Goal: Information Seeking & Learning: Understand process/instructions

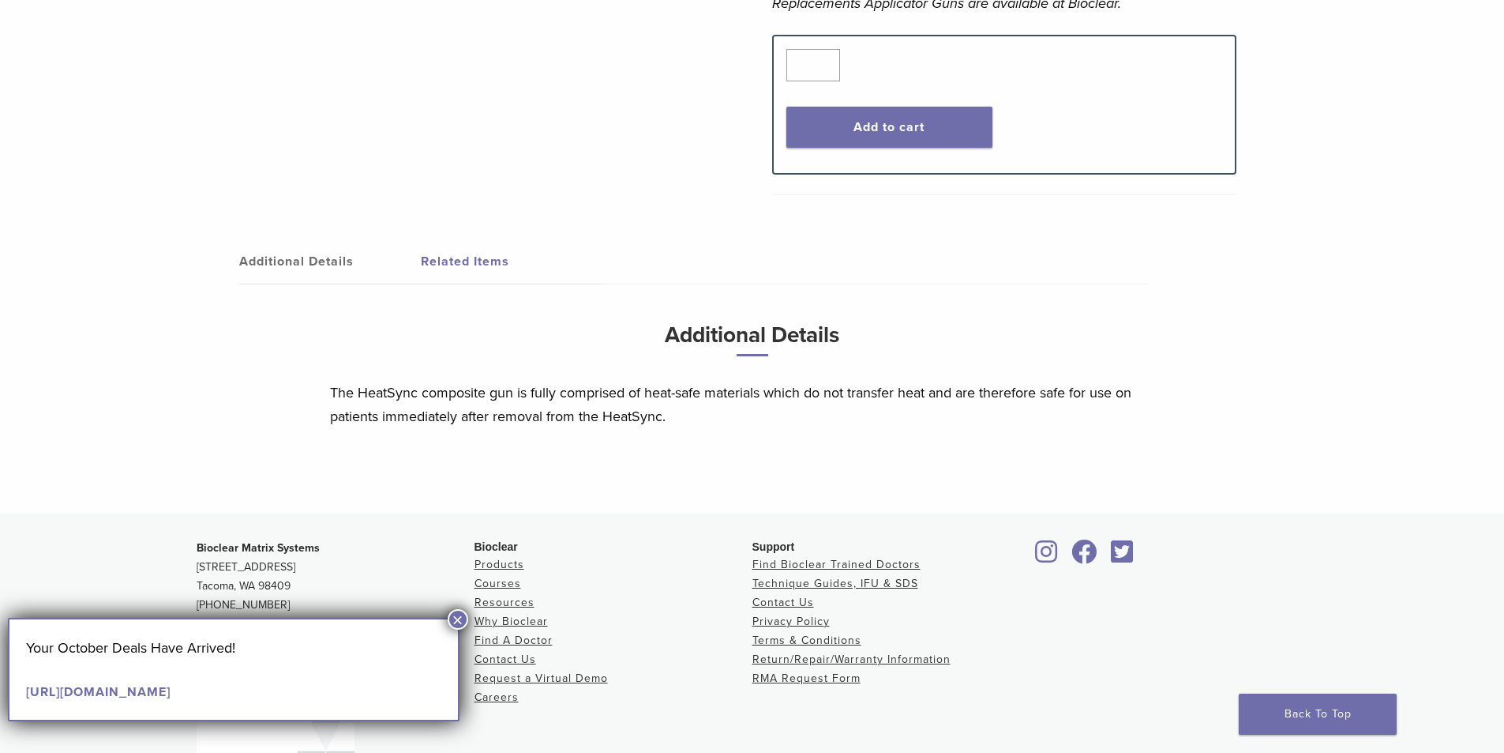
scroll to position [474, 0]
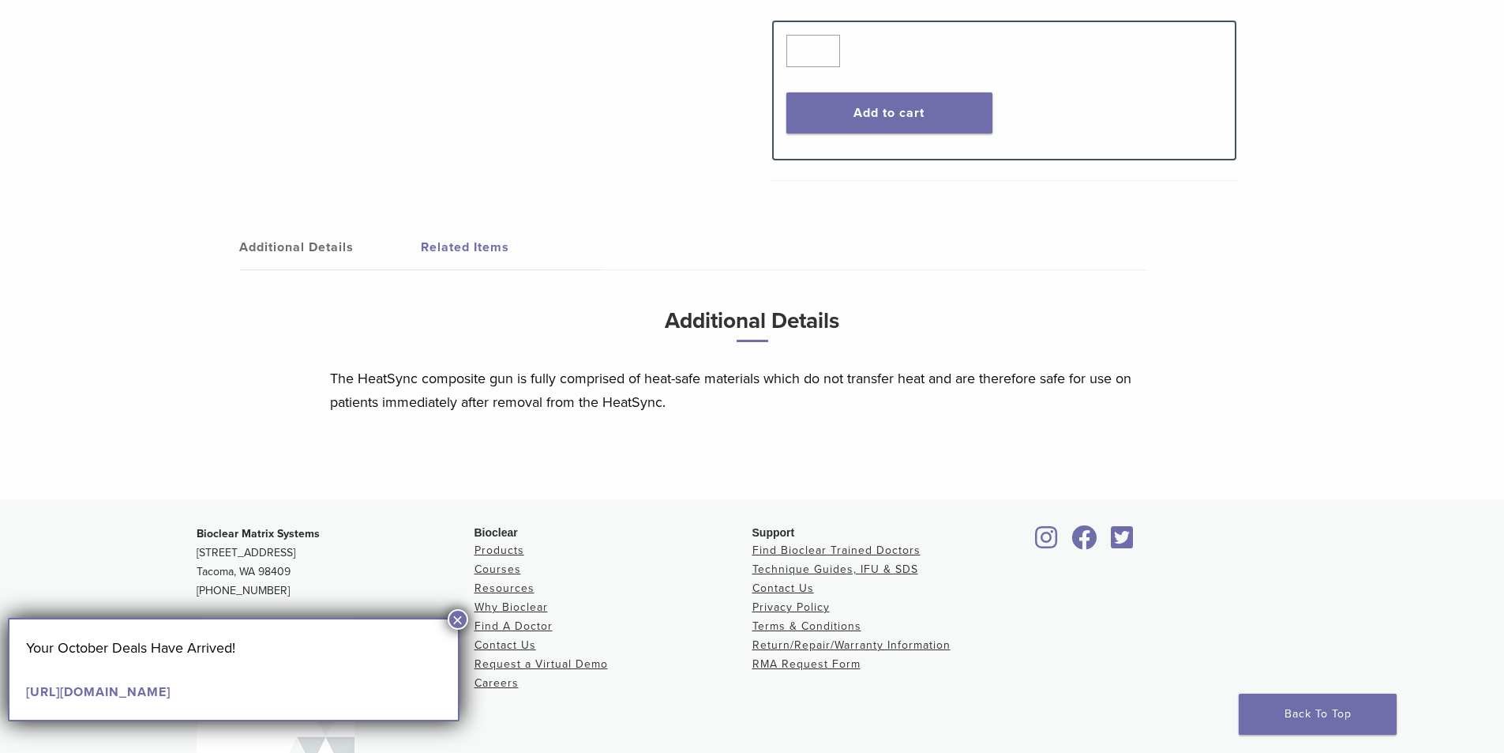
click at [442, 253] on link "Related Items" at bounding box center [512, 247] width 182 height 44
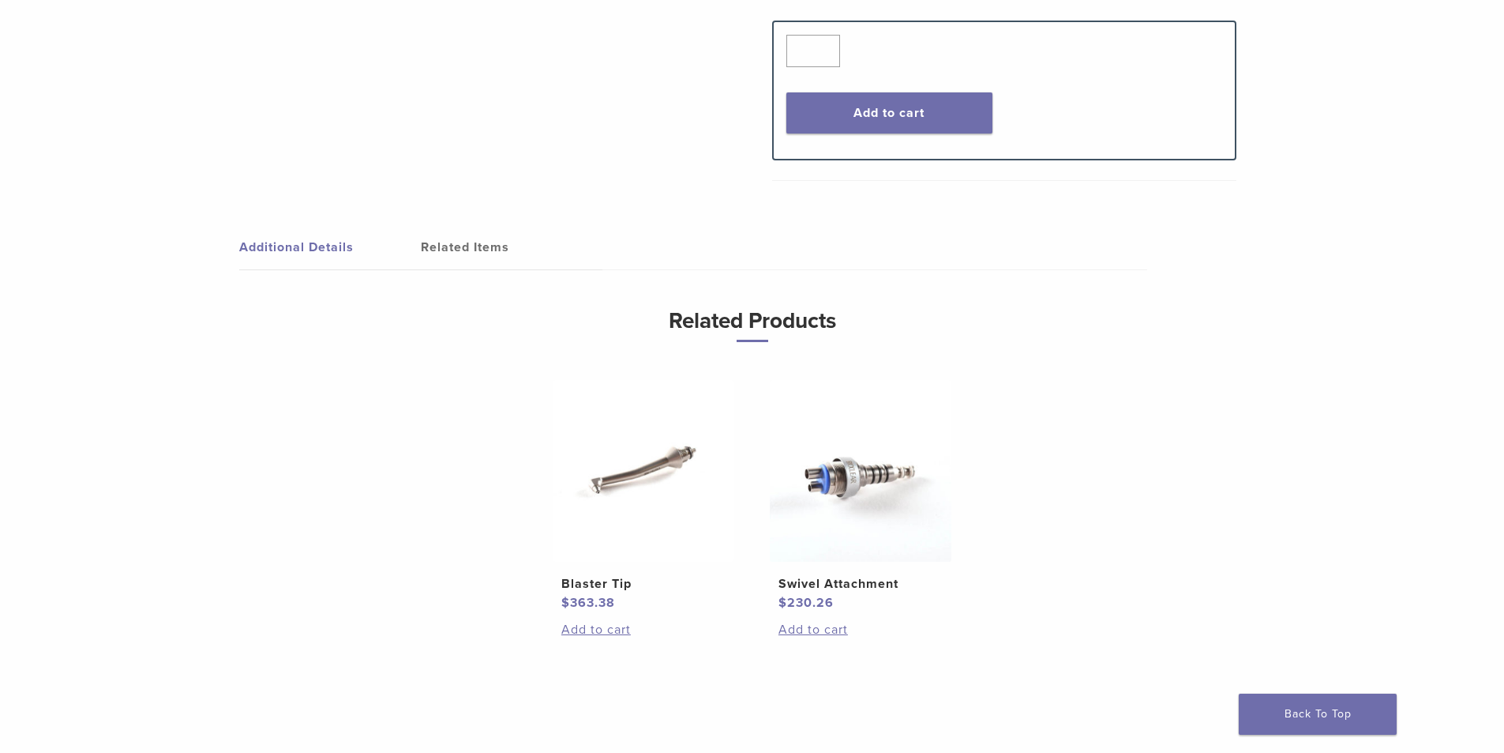
click at [324, 252] on link "Additional Details" at bounding box center [330, 247] width 182 height 44
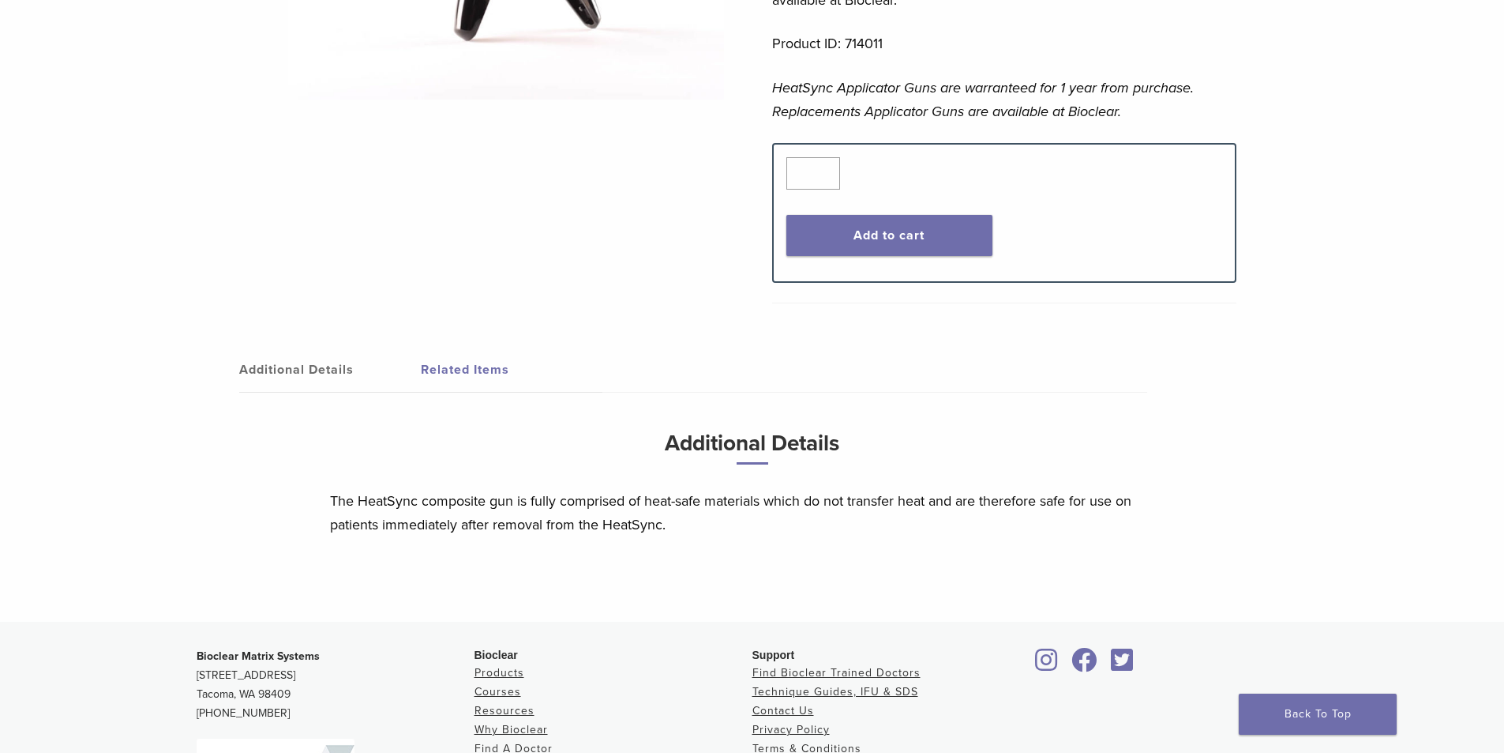
scroll to position [0, 0]
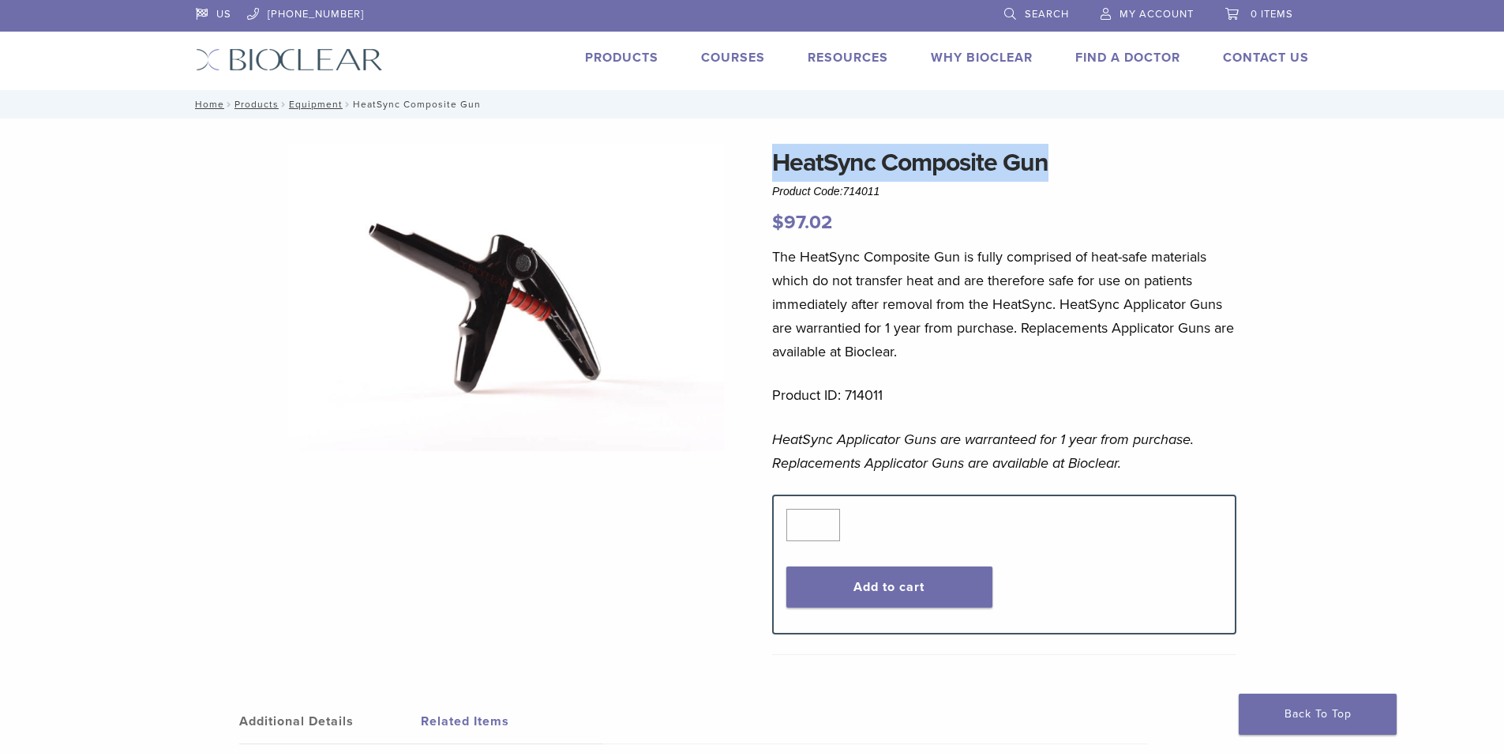
drag, startPoint x: 1068, startPoint y: 160, endPoint x: 758, endPoint y: 156, distance: 310.3
click at [758, 156] on div "HeatSync Composite Gun Product Code: 714011 $ 97.02 HeatSync Composite Gun Prod…" at bounding box center [752, 558] width 1137 height 829
copy h1 "HeatSync Composite Gun"
click at [644, 61] on link "Products" at bounding box center [621, 58] width 73 height 16
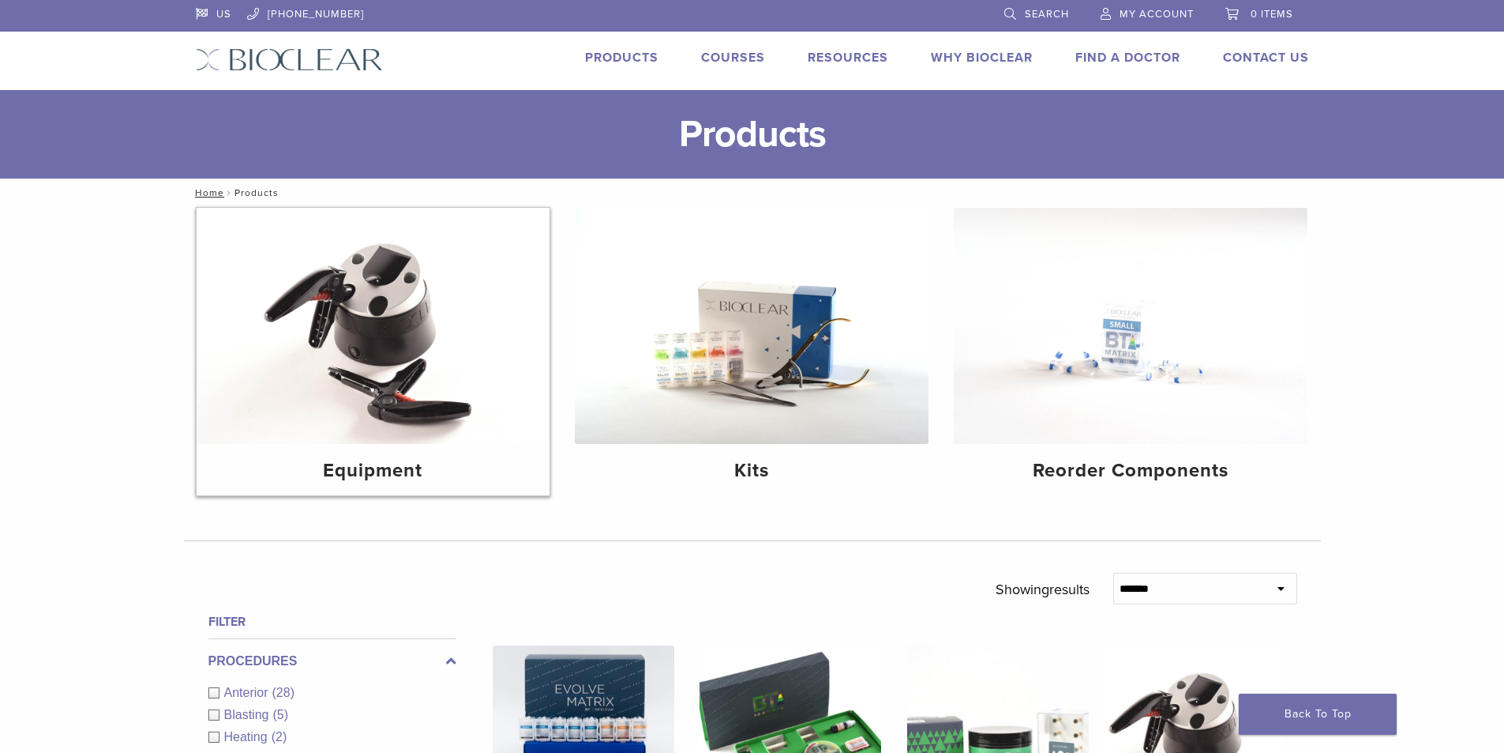
click at [366, 321] on img at bounding box center [374, 326] width 354 height 236
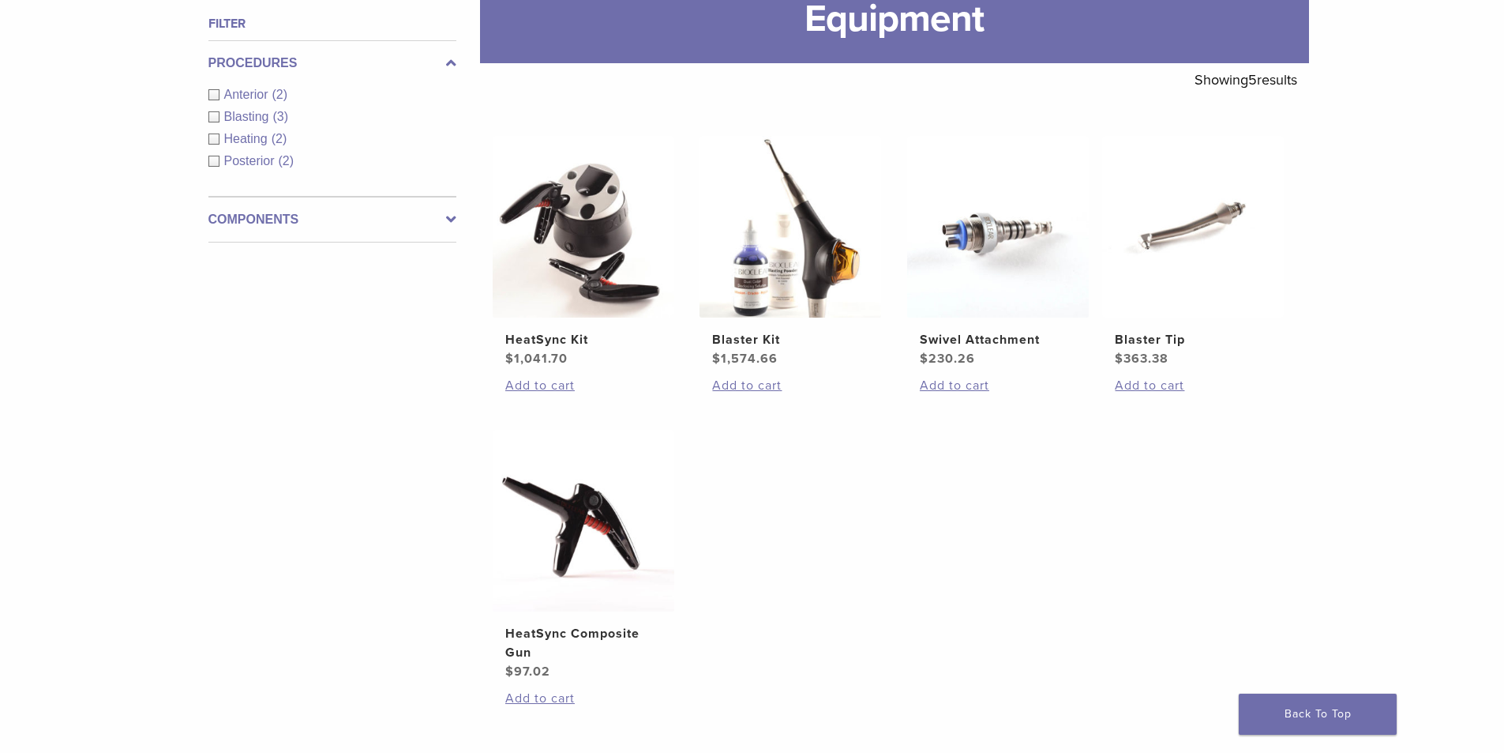
scroll to position [316, 0]
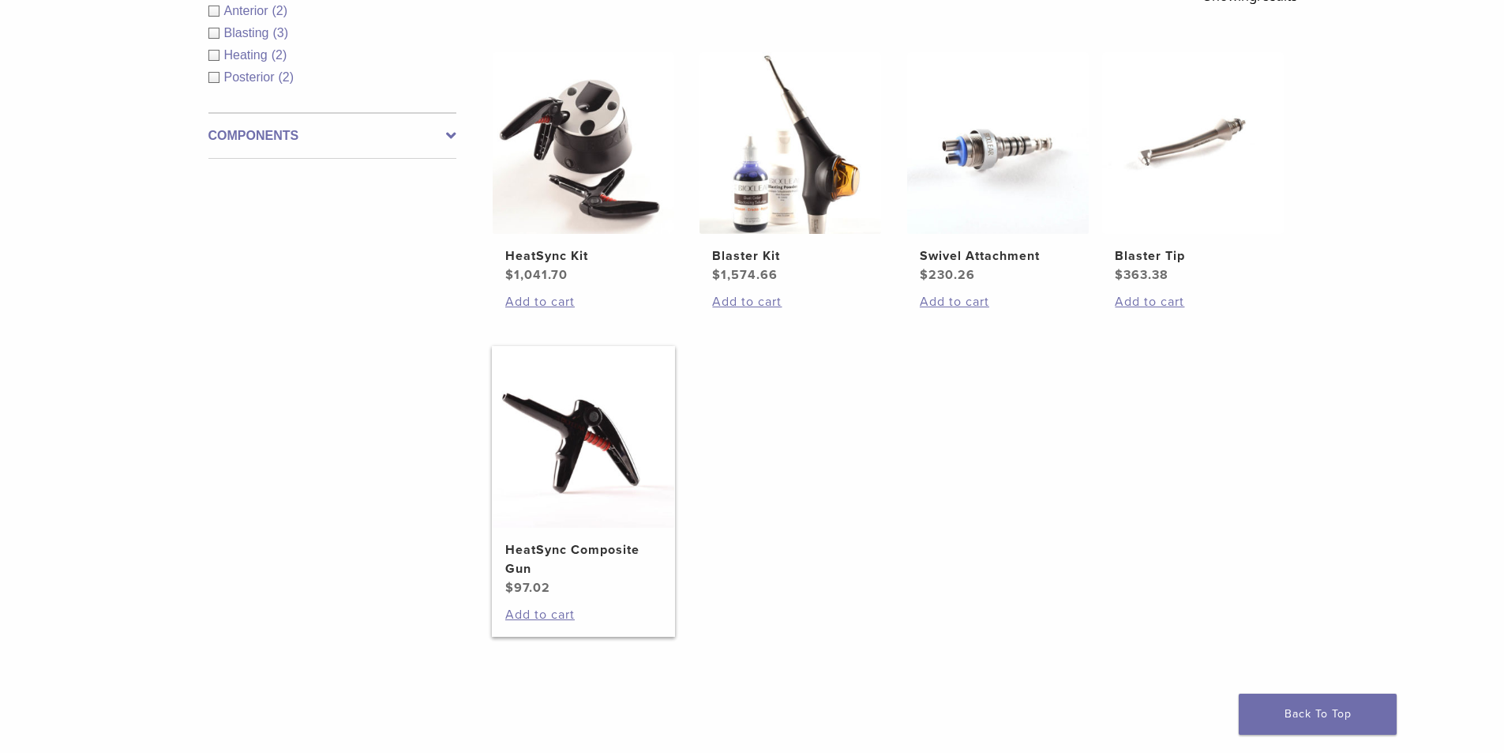
click at [591, 552] on h2 "HeatSync Composite Gun" at bounding box center [583, 559] width 156 height 38
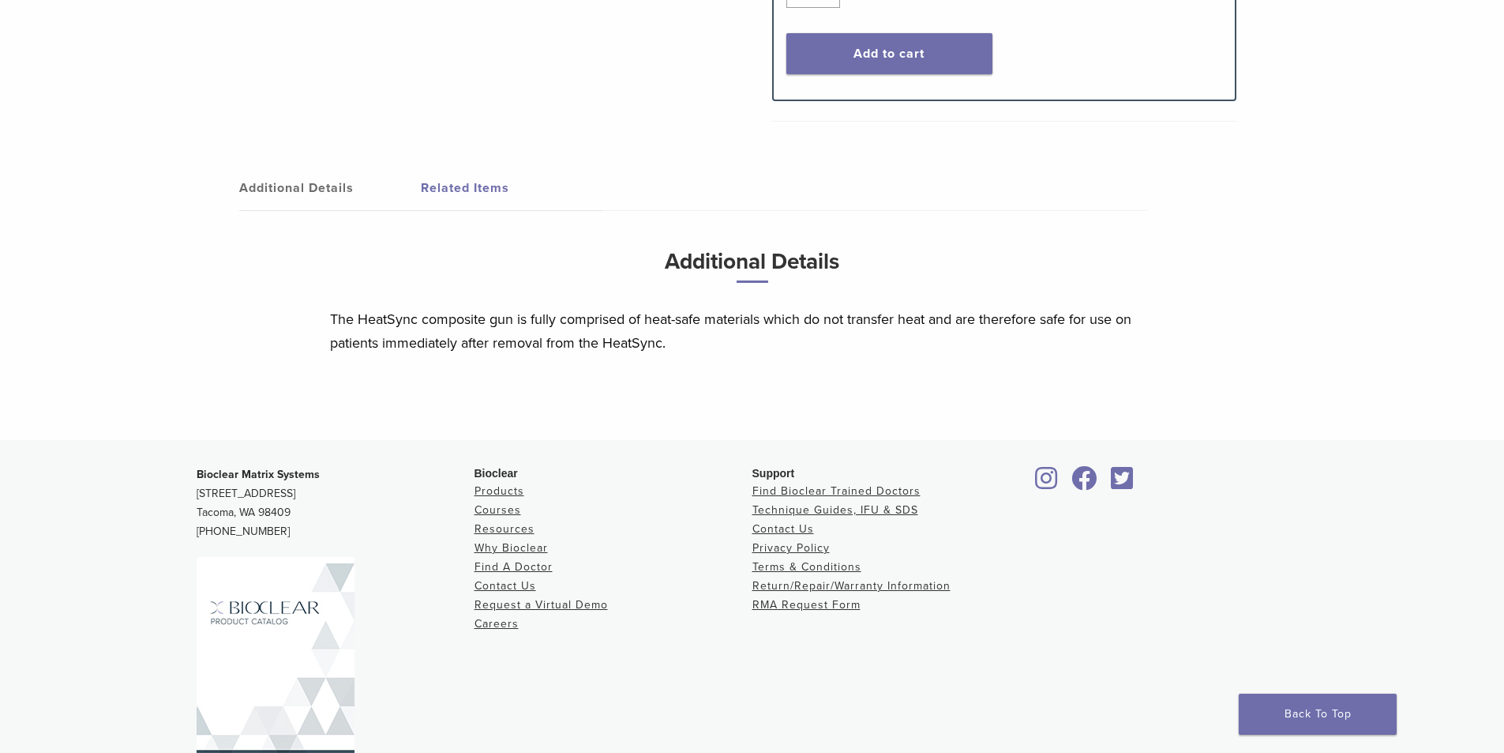
scroll to position [598, 0]
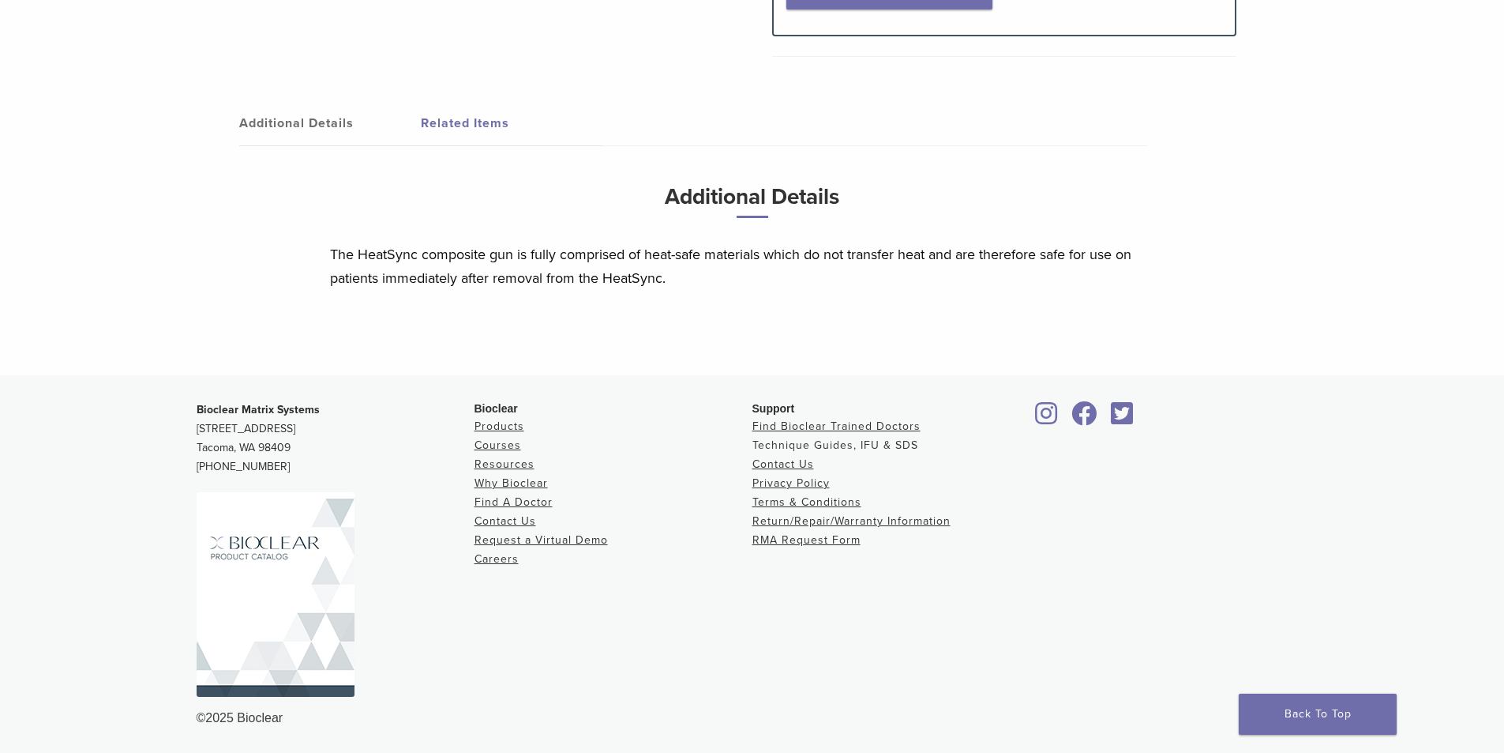
click at [837, 447] on link "Technique Guides, IFU & SDS" at bounding box center [836, 444] width 166 height 13
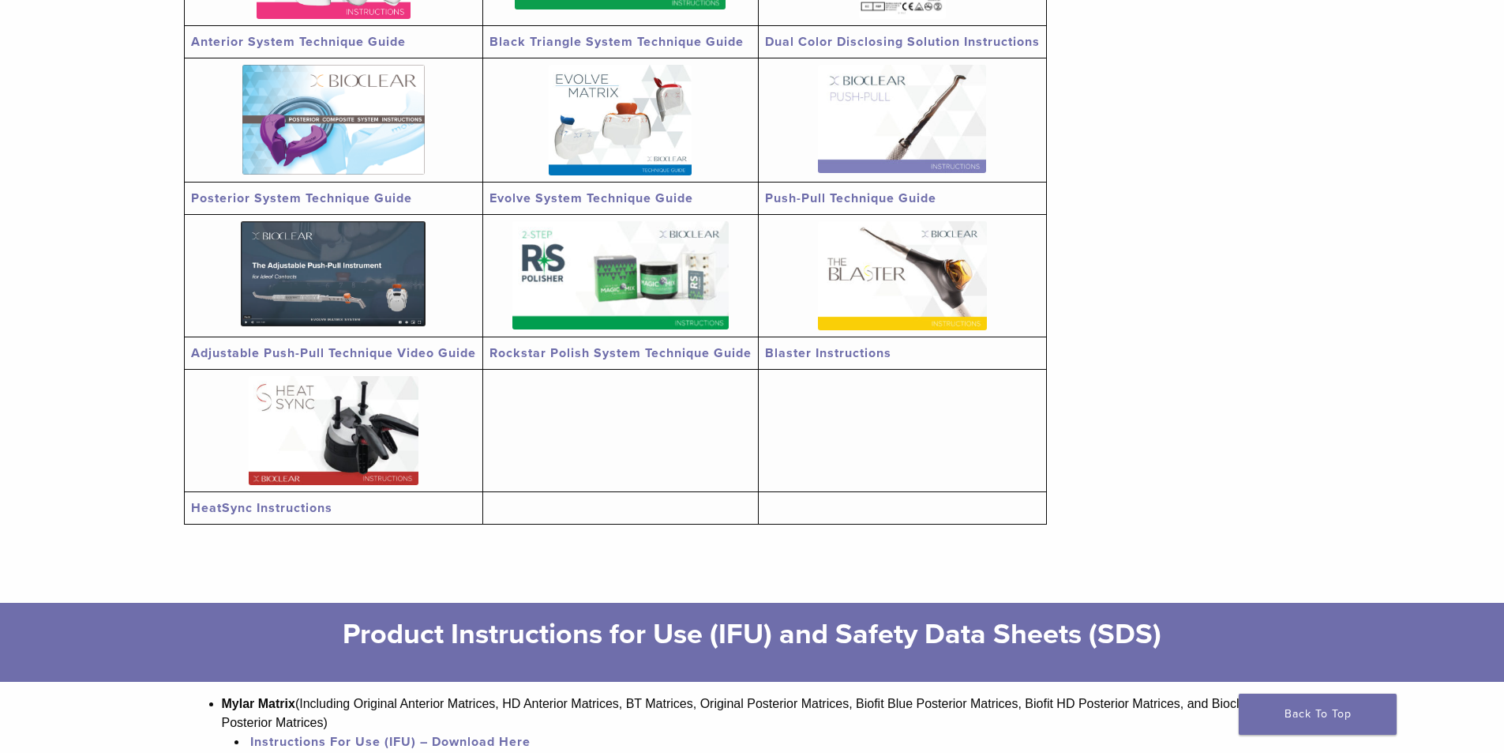
scroll to position [474, 0]
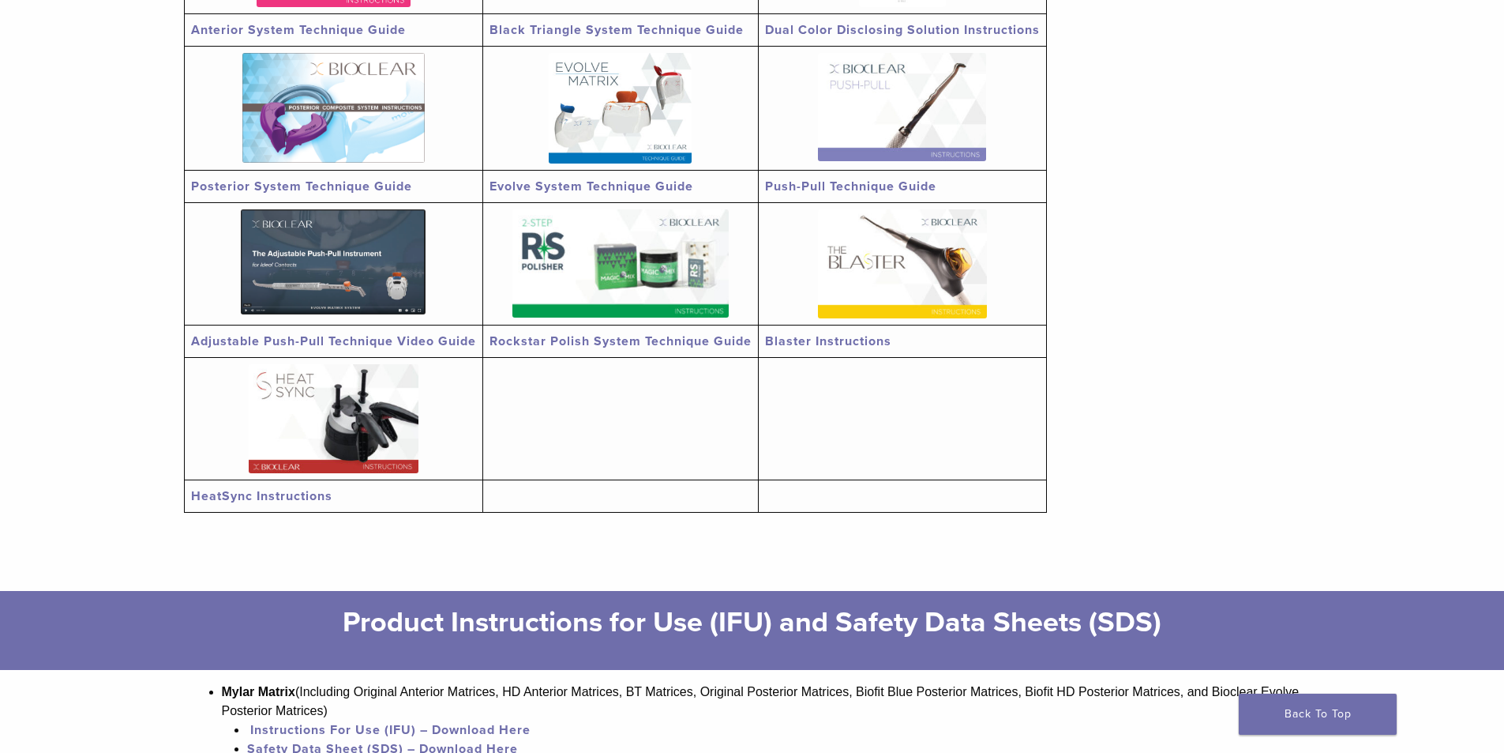
click at [268, 494] on link "HeatSync Instructions" at bounding box center [261, 496] width 141 height 16
